Goal: Task Accomplishment & Management: Use online tool/utility

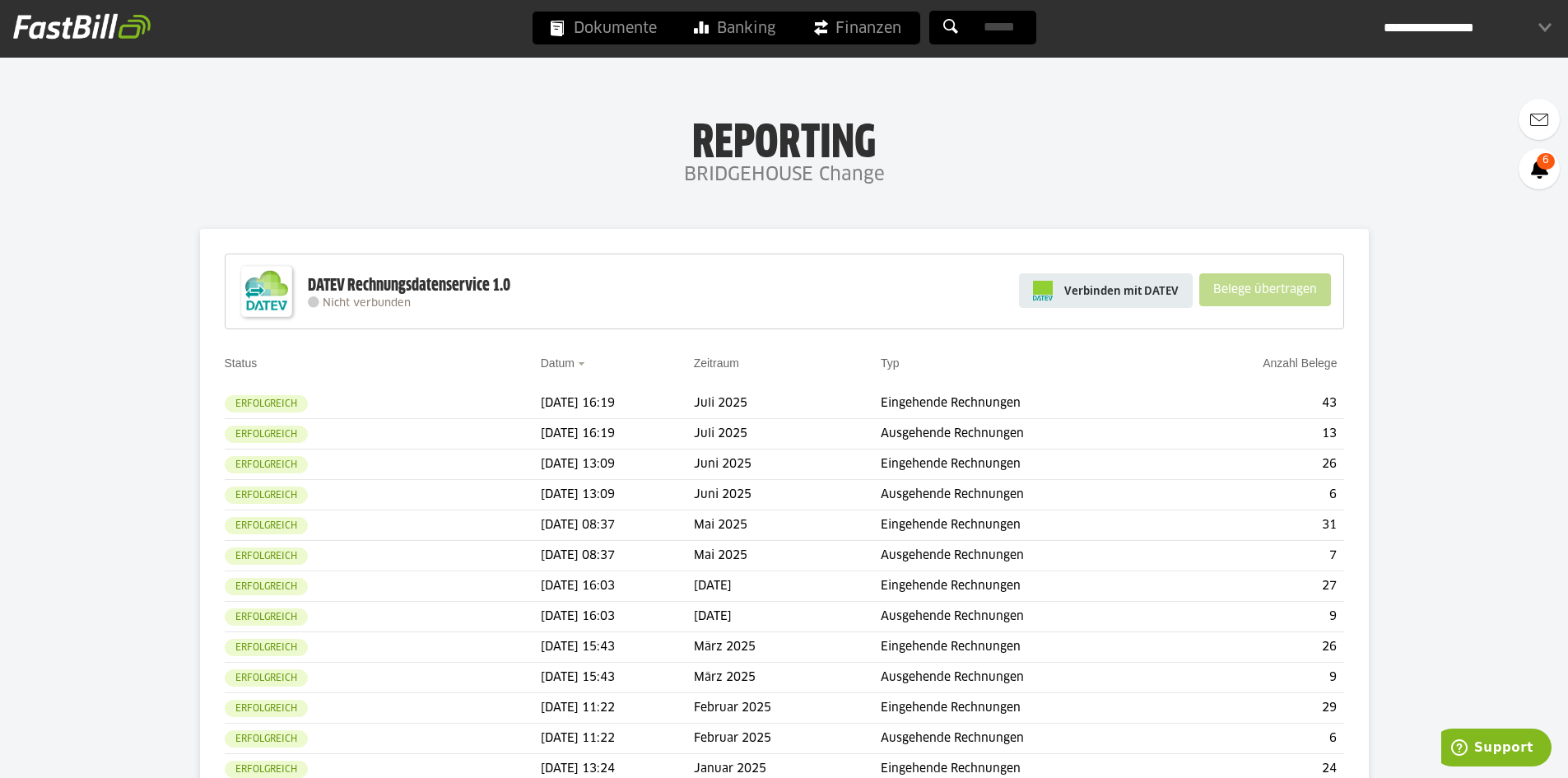
click at [1149, 289] on span "Verbinden mit DATEV" at bounding box center [1121, 291] width 114 height 17
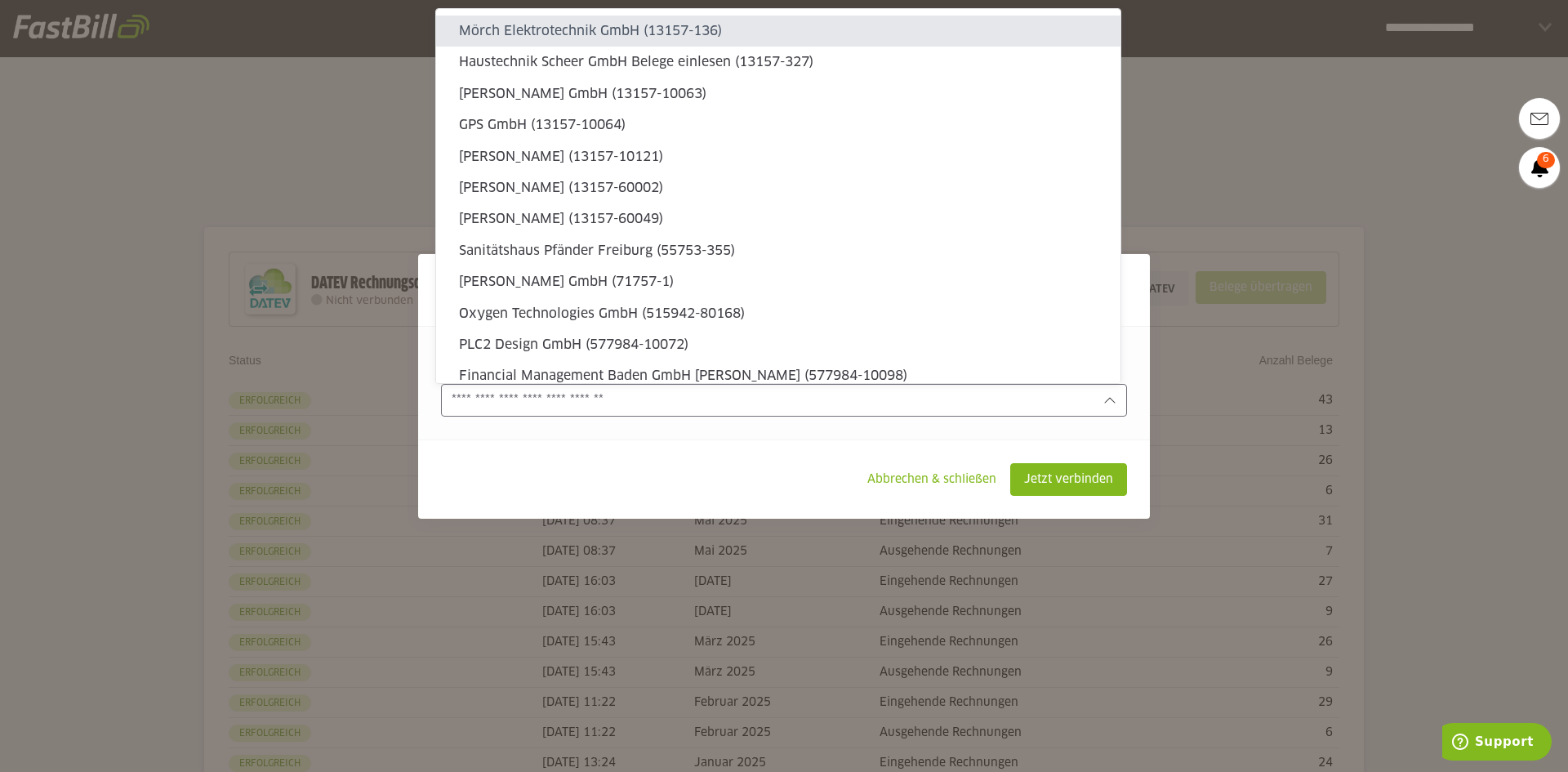
drag, startPoint x: 490, startPoint y: 402, endPoint x: 467, endPoint y: 402, distance: 23.0
click at [490, 402] on input "text" at bounding box center [772, 399] width 642 height 18
type sl-option "13157-136"
type sl-option "13157-60002"
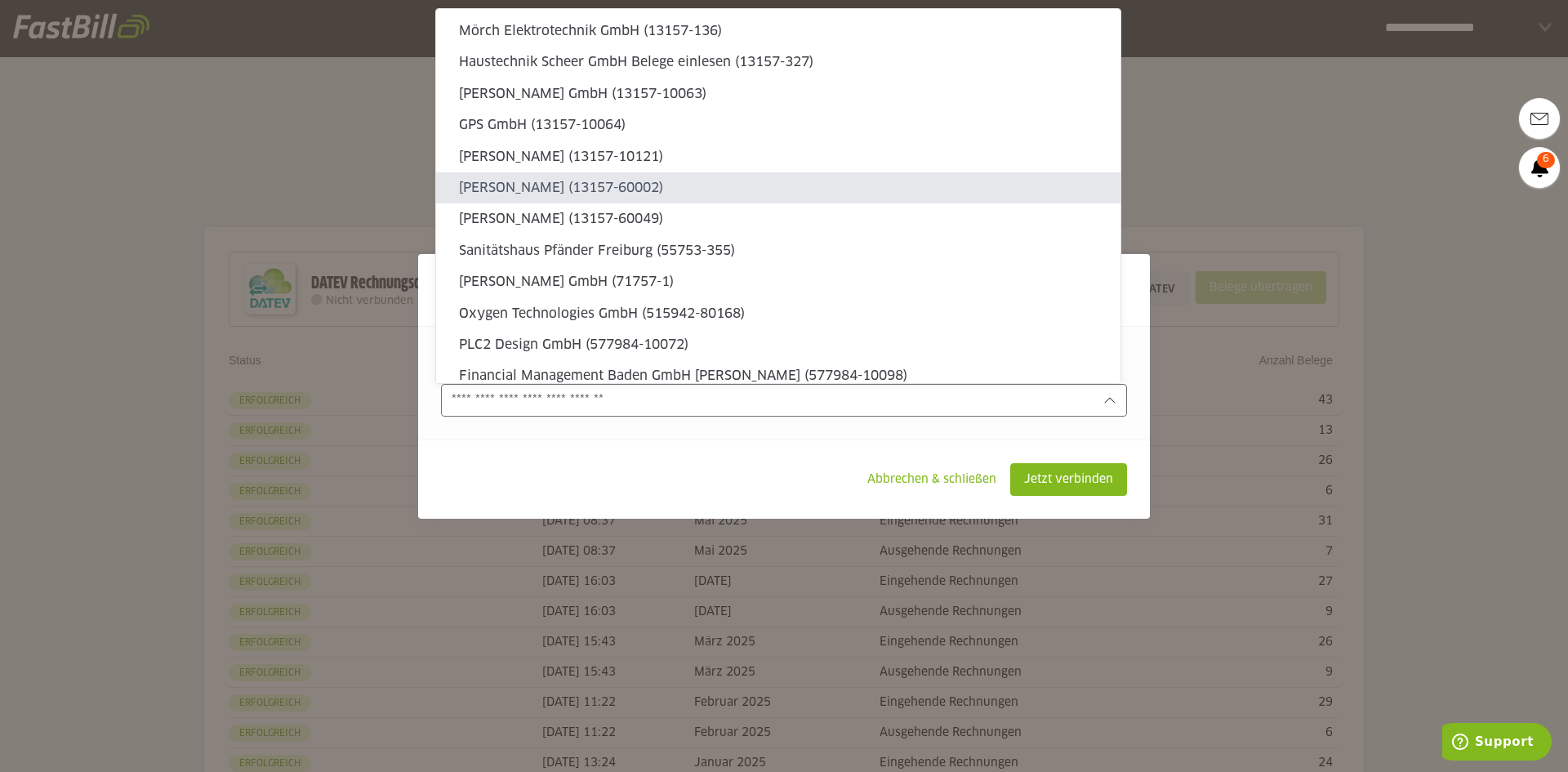
click at [622, 191] on slot "[PERSON_NAME] (13157-60002)" at bounding box center [783, 188] width 648 height 18
type input "**********"
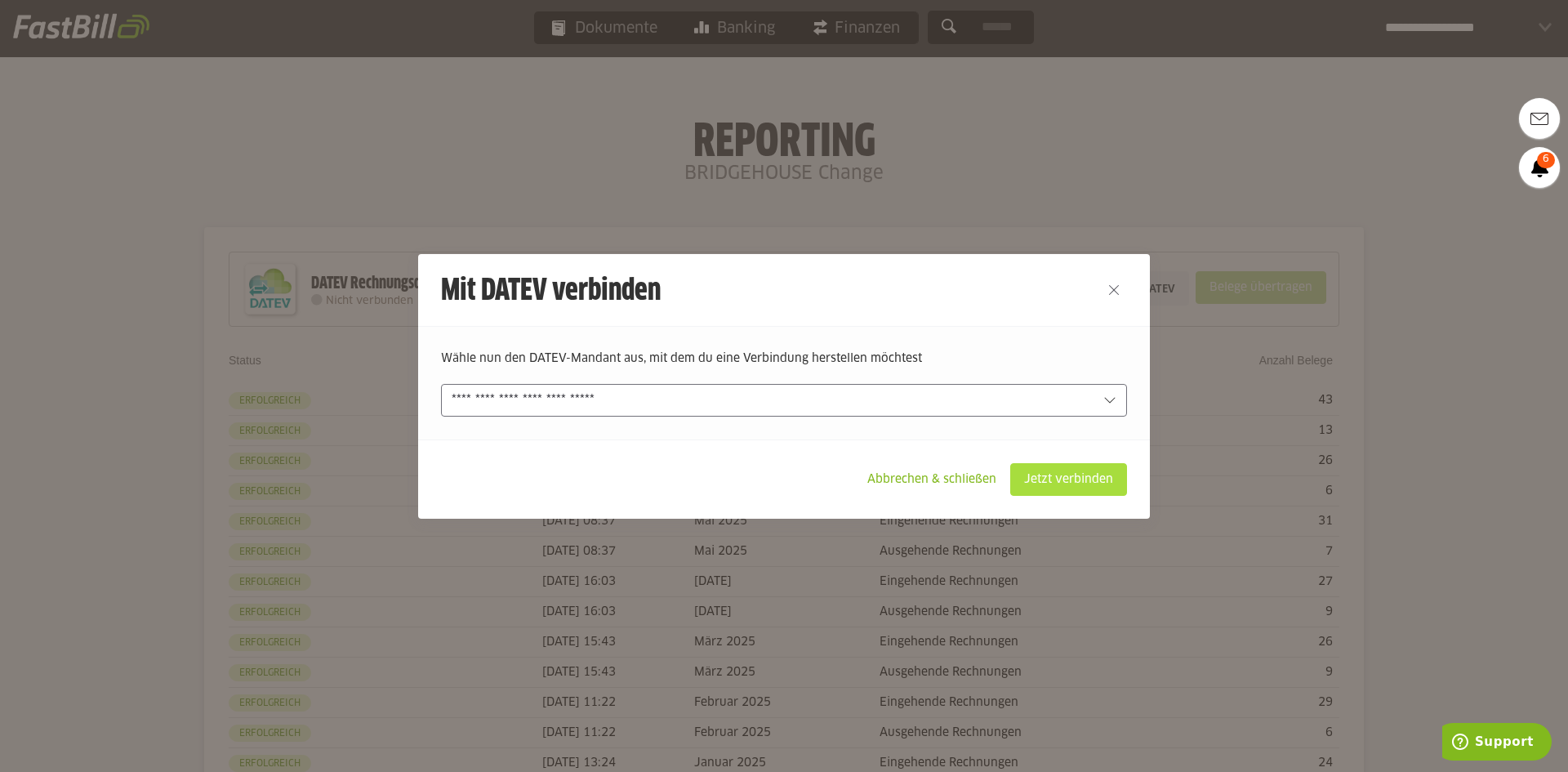
click at [1105, 470] on slot "Jetzt verbinden" at bounding box center [1069, 478] width 115 height 31
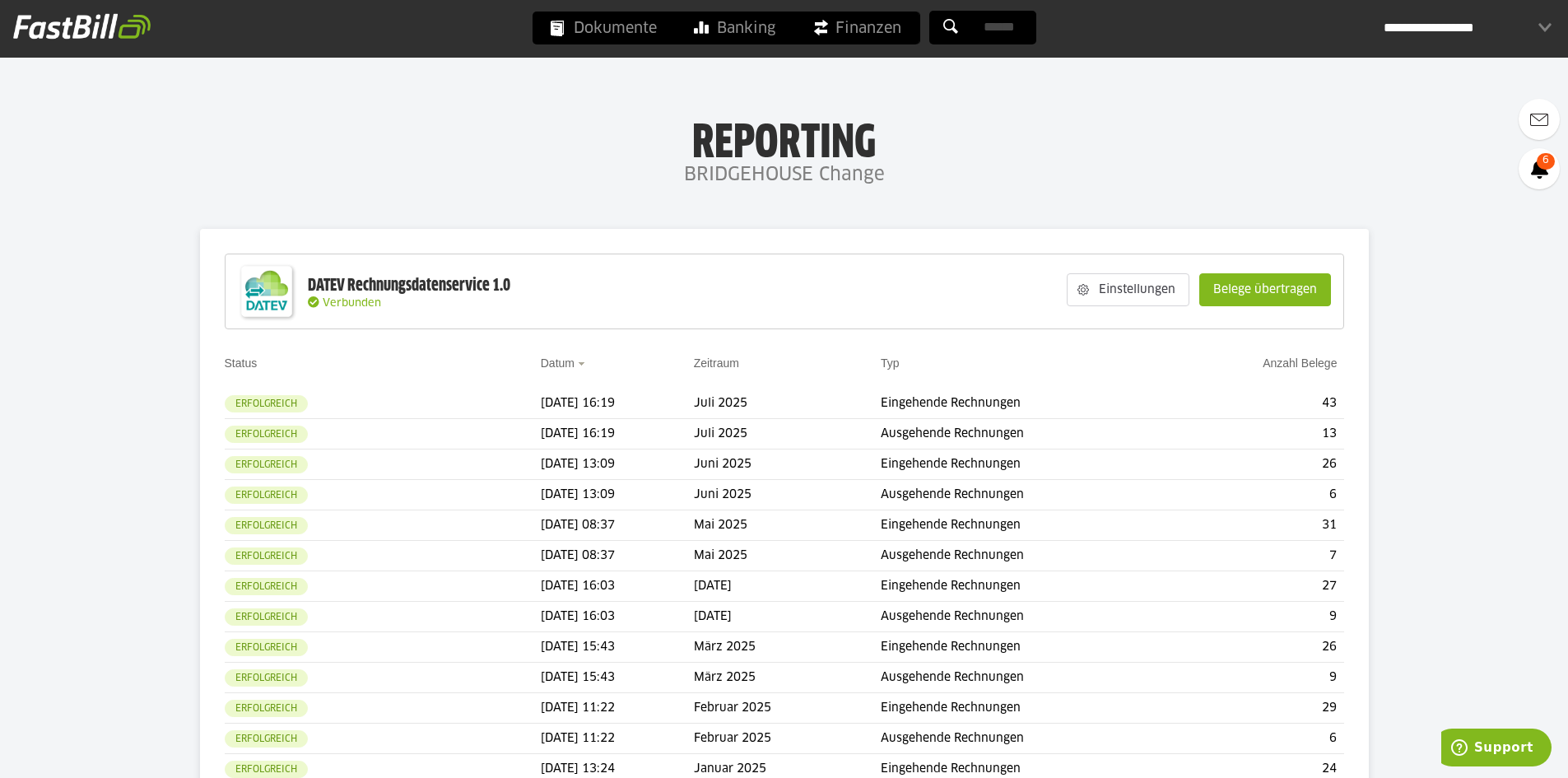
click at [1252, 291] on slot "Belege übertragen" at bounding box center [1265, 289] width 130 height 31
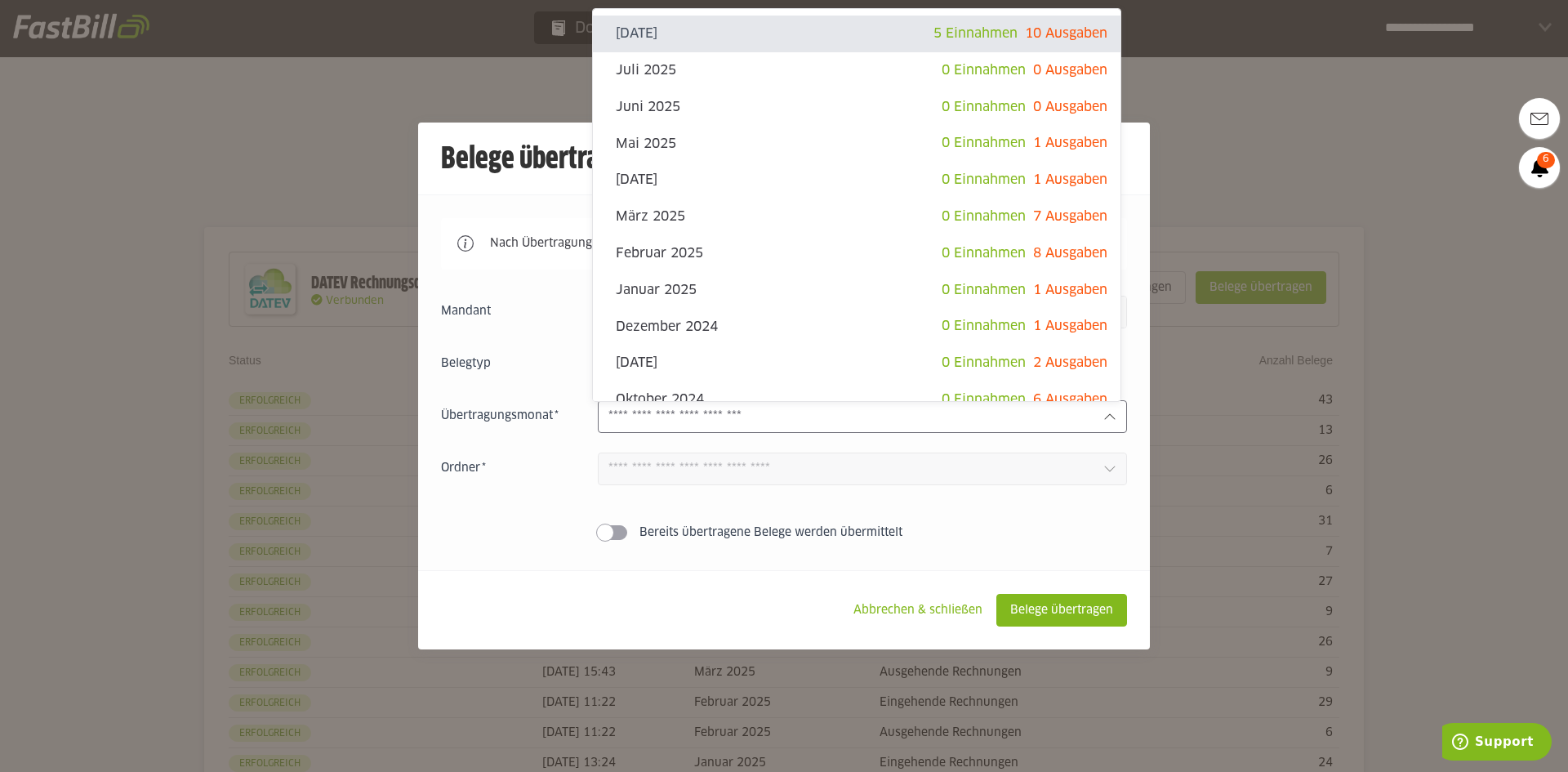
click at [777, 415] on input "text" at bounding box center [849, 416] width 482 height 18
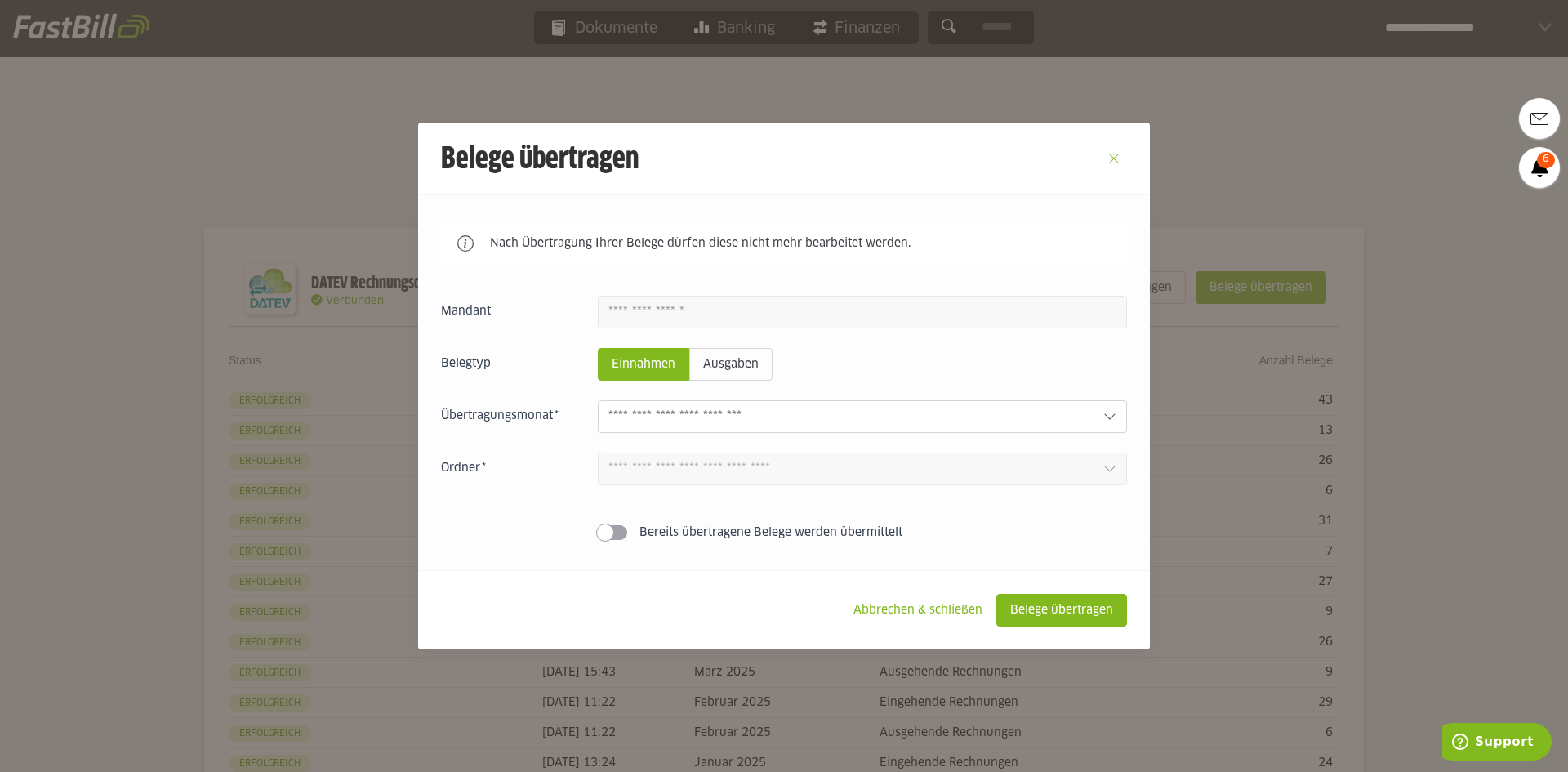
click at [1111, 146] on button "Close" at bounding box center [1114, 159] width 26 height 26
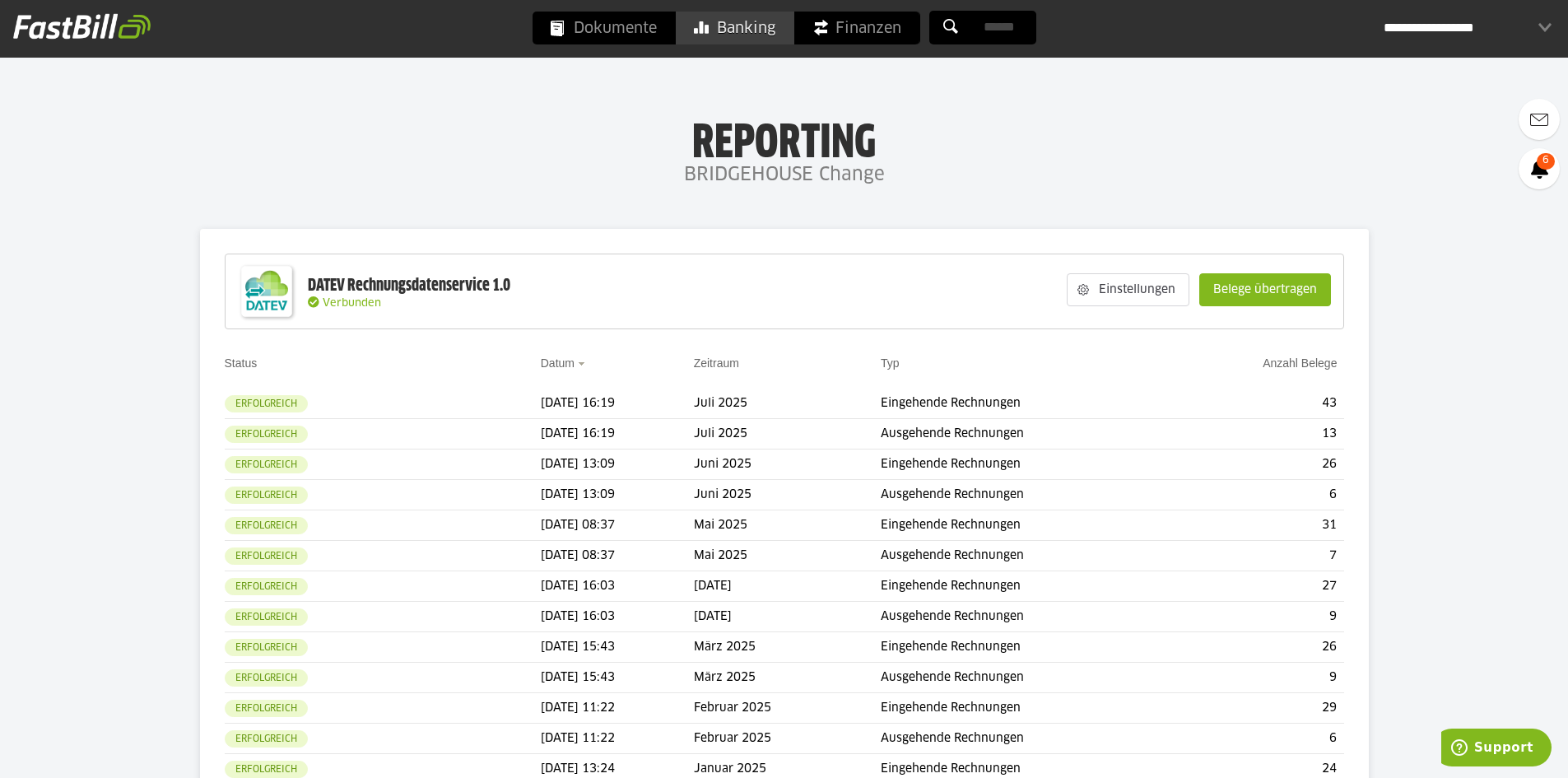
click at [712, 19] on link "Banking" at bounding box center [735, 27] width 118 height 33
